Goal: Information Seeking & Learning: Check status

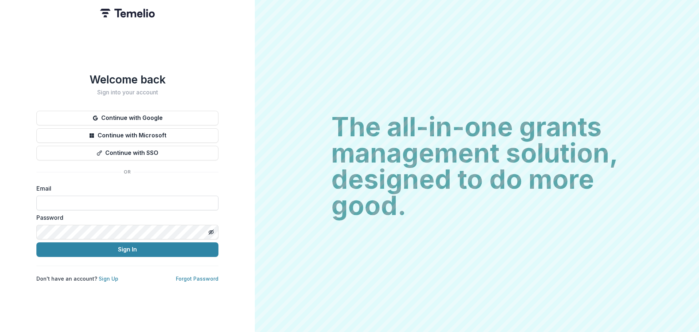
drag, startPoint x: 79, startPoint y: 208, endPoint x: 74, endPoint y: 202, distance: 7.2
click at [79, 207] on form "Email Password Sign In" at bounding box center [127, 220] width 182 height 73
click at [73, 202] on input at bounding box center [127, 203] width 182 height 15
type input "**********"
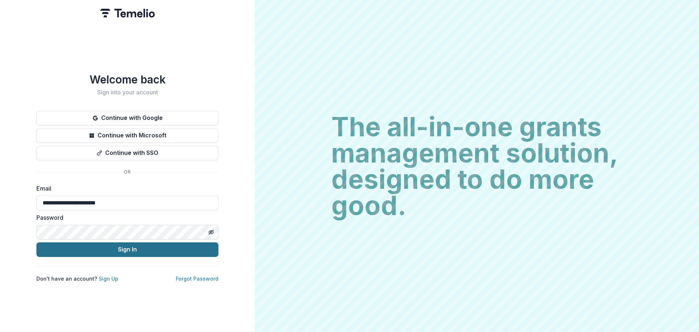
click at [131, 244] on button "Sign In" at bounding box center [127, 249] width 182 height 15
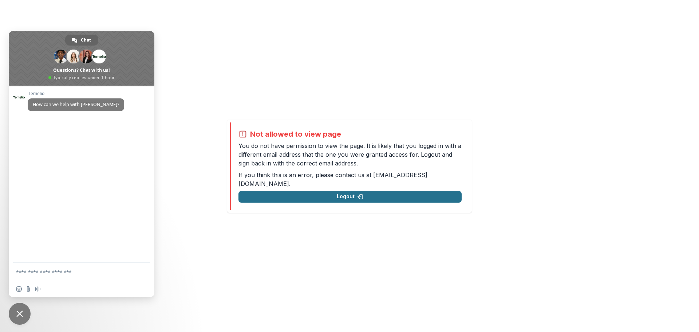
click at [343, 193] on button "Logout" at bounding box center [349, 197] width 223 height 12
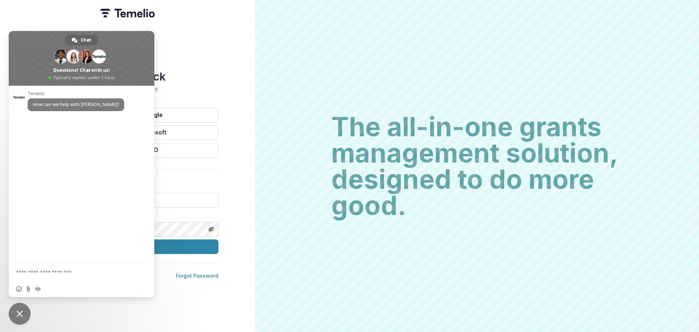
click at [209, 74] on h1 "Welcome back" at bounding box center [127, 76] width 182 height 13
click at [210, 67] on div "Welcome back Sign into your account Continue with Google Continue with Microsof…" at bounding box center [127, 166] width 255 height 332
click at [20, 313] on span "Close chat" at bounding box center [19, 313] width 7 height 7
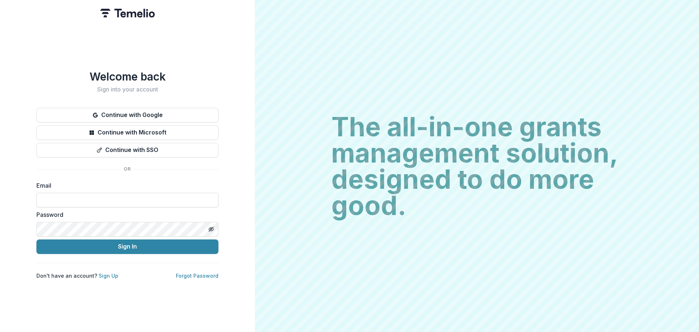
click at [74, 203] on input at bounding box center [127, 200] width 182 height 15
type input "**********"
click at [213, 229] on icon "Toggle password visibility" at bounding box center [211, 229] width 6 height 6
click at [133, 248] on button "Sign In" at bounding box center [127, 246] width 182 height 15
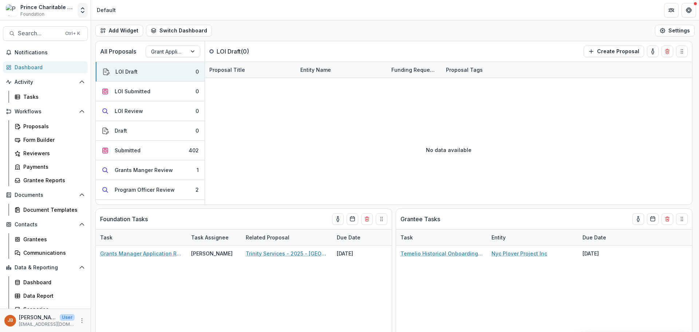
click at [84, 11] on icon "Open entity switcher" at bounding box center [82, 10] width 7 height 7
click at [82, 8] on icon "Open entity switcher" at bounding box center [82, 10] width 7 height 7
click at [20, 7] on div "Prince Charitable Trusts Sandbox Foundation" at bounding box center [40, 10] width 69 height 14
click at [82, 10] on icon "Open entity switcher" at bounding box center [82, 10] width 7 height 7
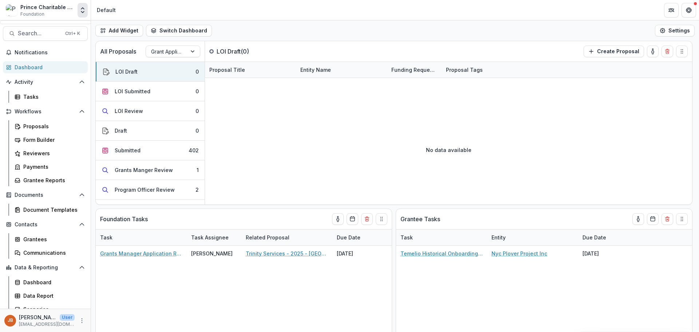
click at [83, 9] on icon "Open entity switcher" at bounding box center [82, 10] width 7 height 7
click at [82, 12] on icon "Open entity switcher" at bounding box center [82, 10] width 7 height 7
drag, startPoint x: 89, startPoint y: 24, endPoint x: 89, endPoint y: 56, distance: 32.0
click at [90, 56] on div "Prince Charitable Trusts Sandbox Foundation Team Settings Default Search... Ctr…" at bounding box center [349, 166] width 699 height 332
click at [131, 13] on header "Default" at bounding box center [395, 10] width 608 height 20
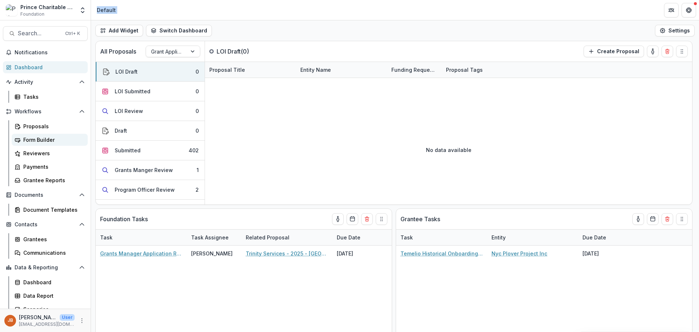
click at [37, 141] on div "Form Builder" at bounding box center [52, 140] width 59 height 8
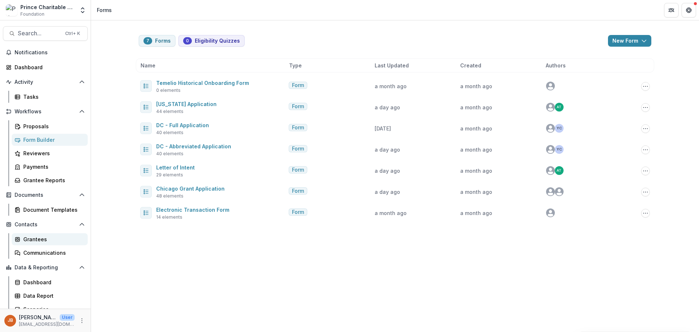
click at [35, 239] on div "Grantees" at bounding box center [52, 239] width 59 height 8
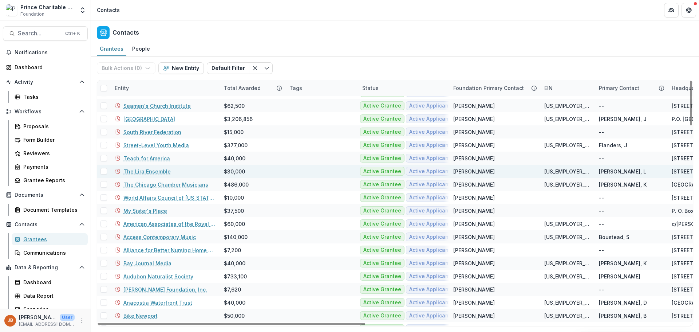
scroll to position [739, 0]
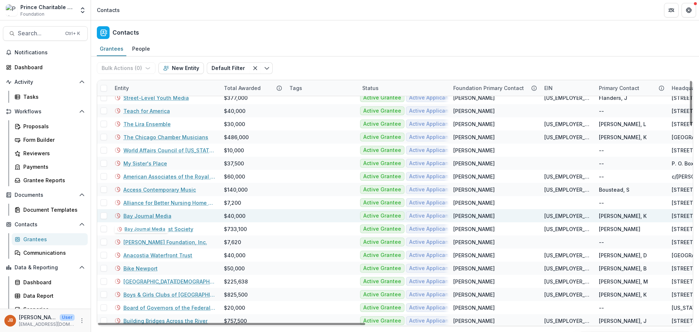
click at [156, 217] on link "Bay Journal Media" at bounding box center [147, 216] width 48 height 8
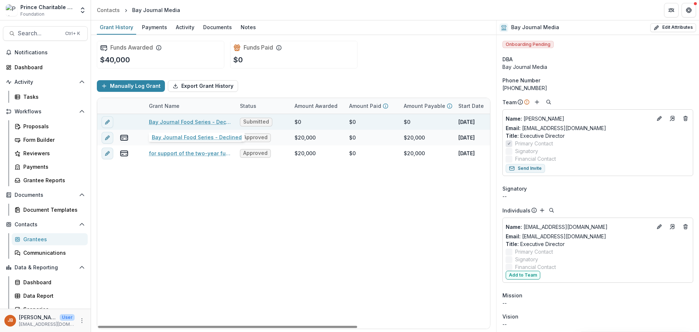
click at [175, 121] on link "Bay Journal Food Series - Declined" at bounding box center [190, 122] width 82 height 8
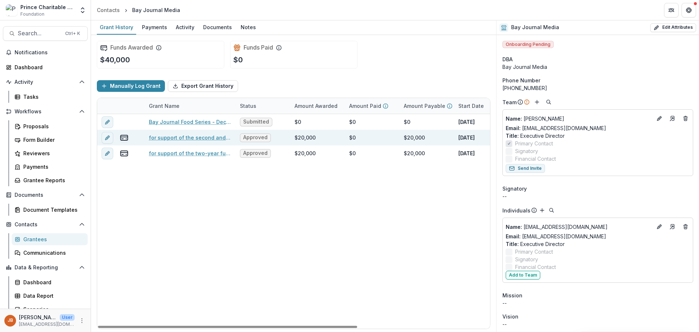
click at [196, 139] on link "for support of the second and final year of their fundraising campaign" at bounding box center [190, 138] width 82 height 8
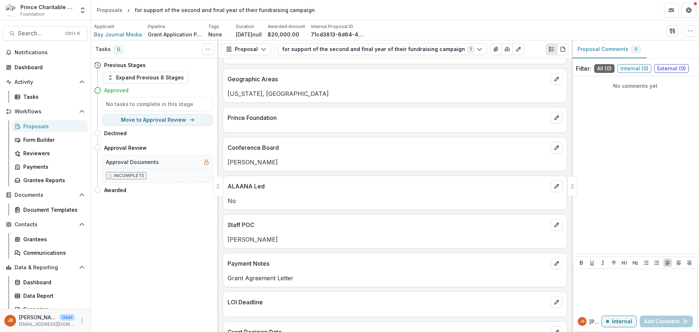
scroll to position [73, 0]
click at [272, 147] on p "Conference Board" at bounding box center [388, 146] width 320 height 9
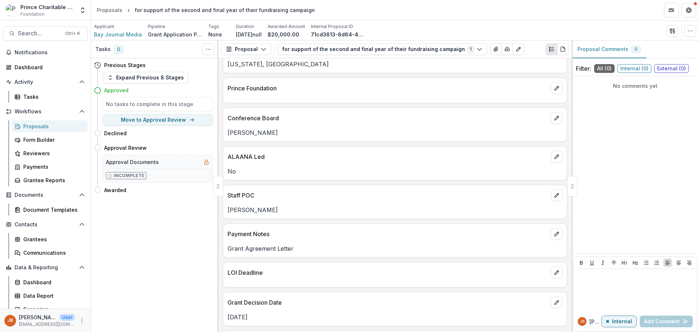
scroll to position [0, 0]
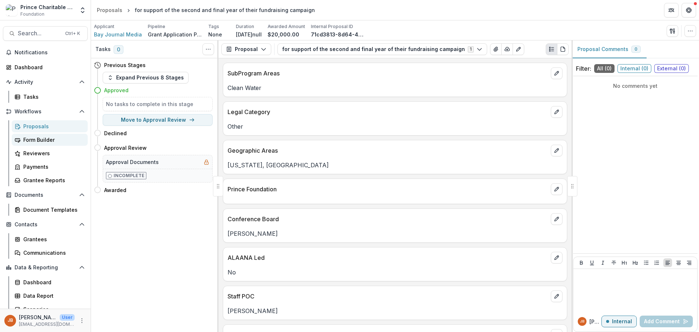
click at [31, 139] on div "Form Builder" at bounding box center [52, 140] width 59 height 8
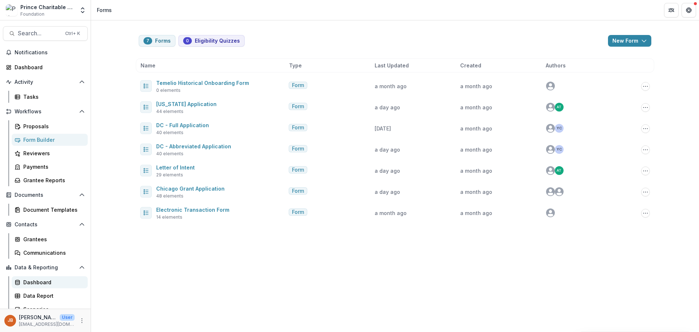
click at [44, 282] on div "Dashboard" at bounding box center [52, 282] width 59 height 8
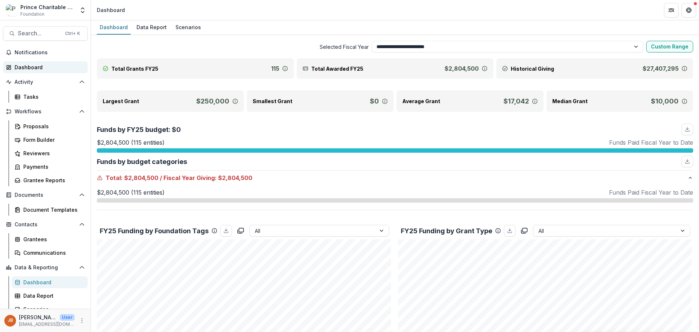
click at [23, 66] on div "Dashboard" at bounding box center [48, 67] width 67 height 8
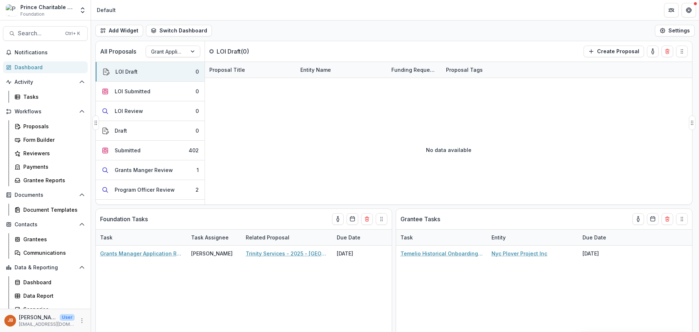
click at [307, 148] on div "No data available" at bounding box center [448, 149] width 487 height 109
click at [144, 147] on button "Submitted 402" at bounding box center [150, 151] width 109 height 20
